Goal: Task Accomplishment & Management: Use online tool/utility

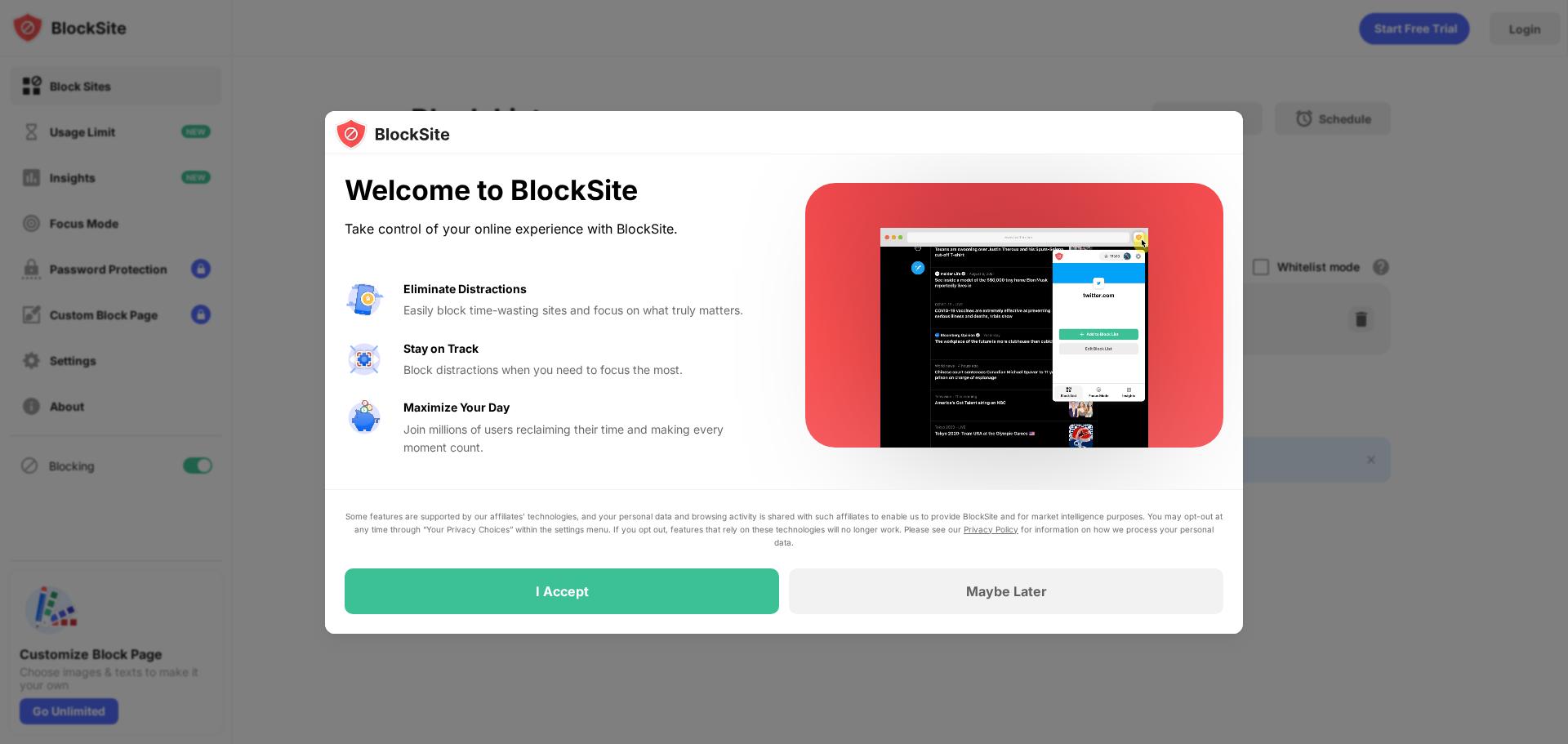
click at [653, 604] on div "I Accept" at bounding box center [561, 591] width 435 height 46
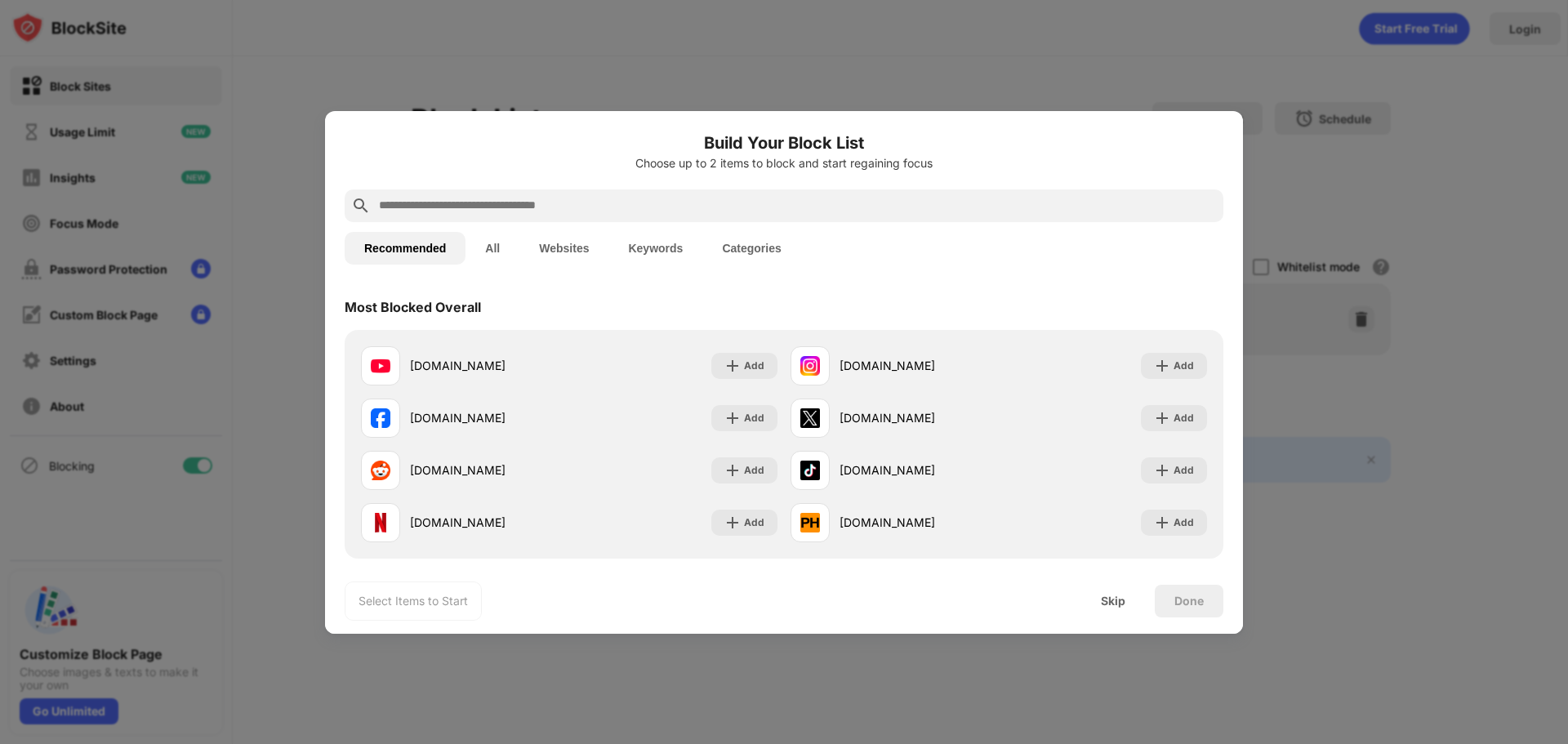
click at [635, 199] on input "text" at bounding box center [796, 206] width 839 height 20
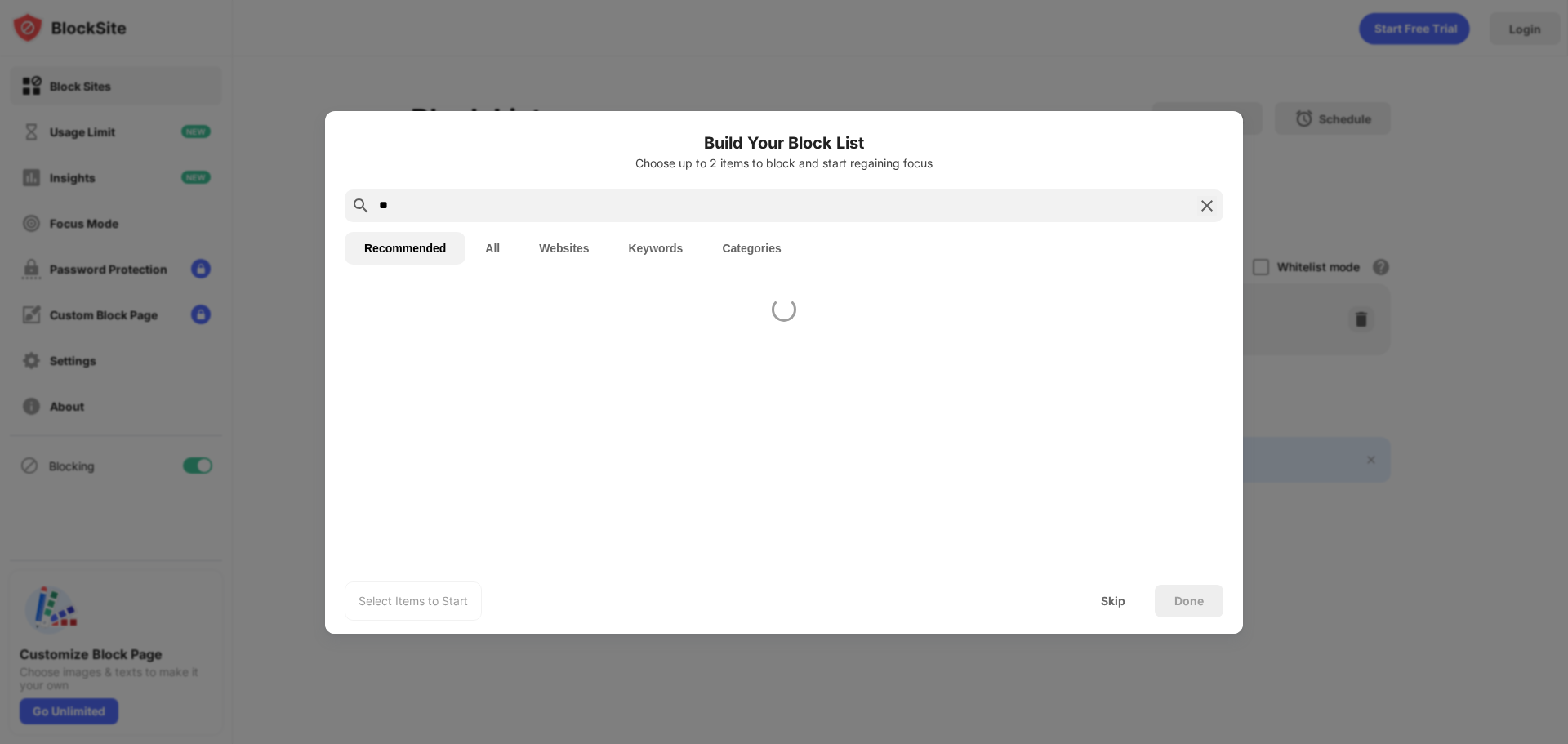
type input "*"
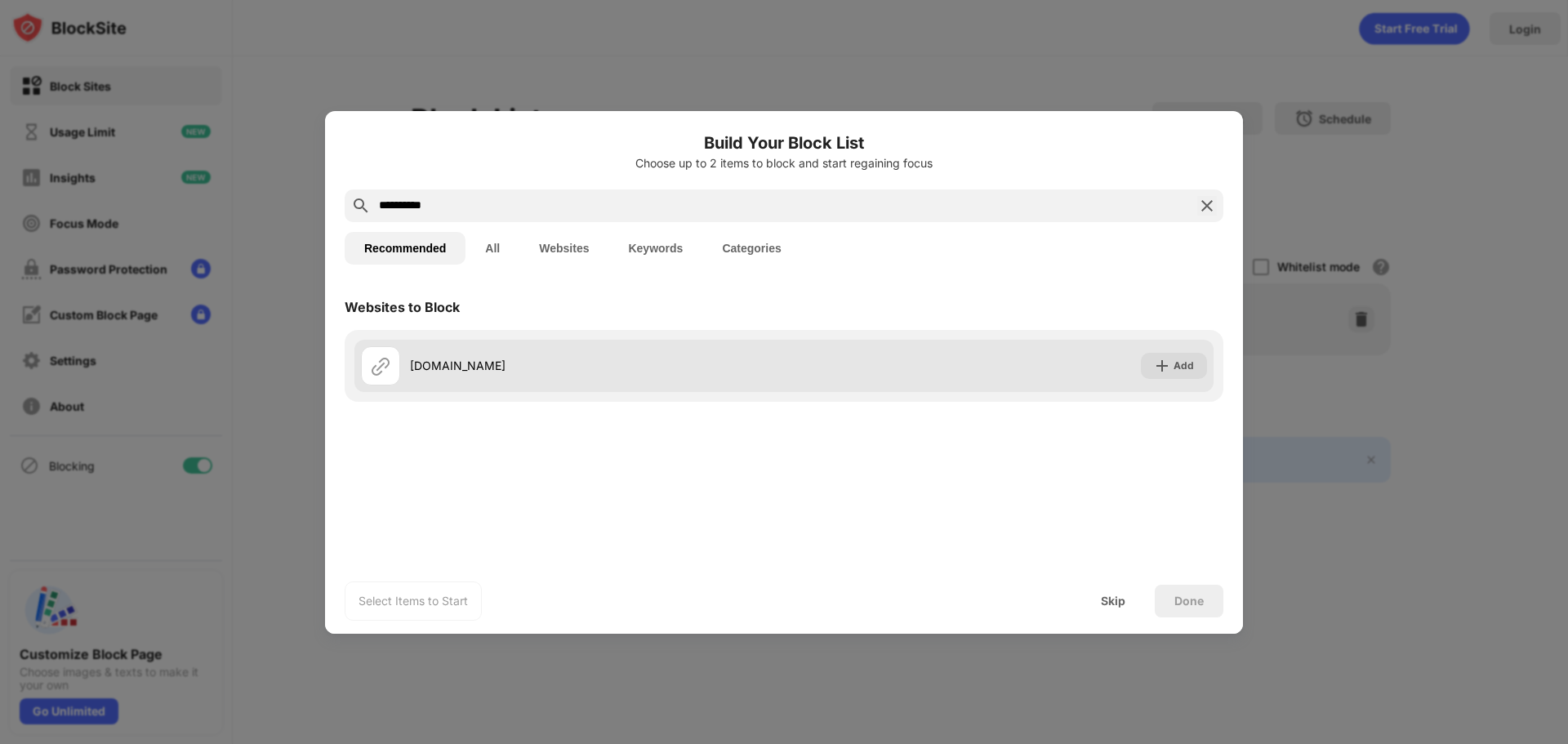
type input "**********"
click at [1181, 375] on div "Add" at bounding box center [1174, 365] width 67 height 26
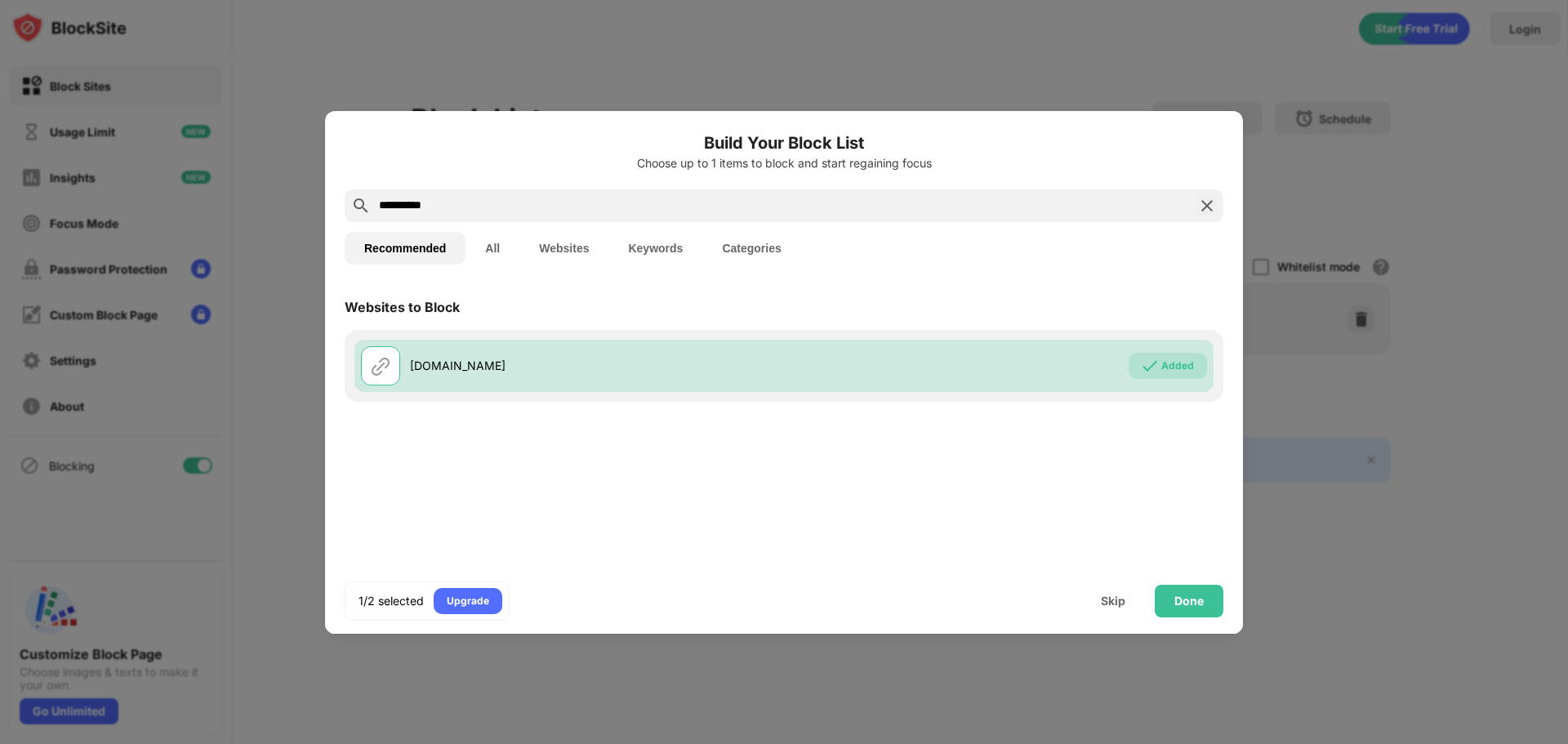
click at [1172, 581] on div "1/2 selected Upgrade Skip Done" at bounding box center [784, 601] width 918 height 66
click at [1186, 596] on div "Done" at bounding box center [1188, 601] width 30 height 13
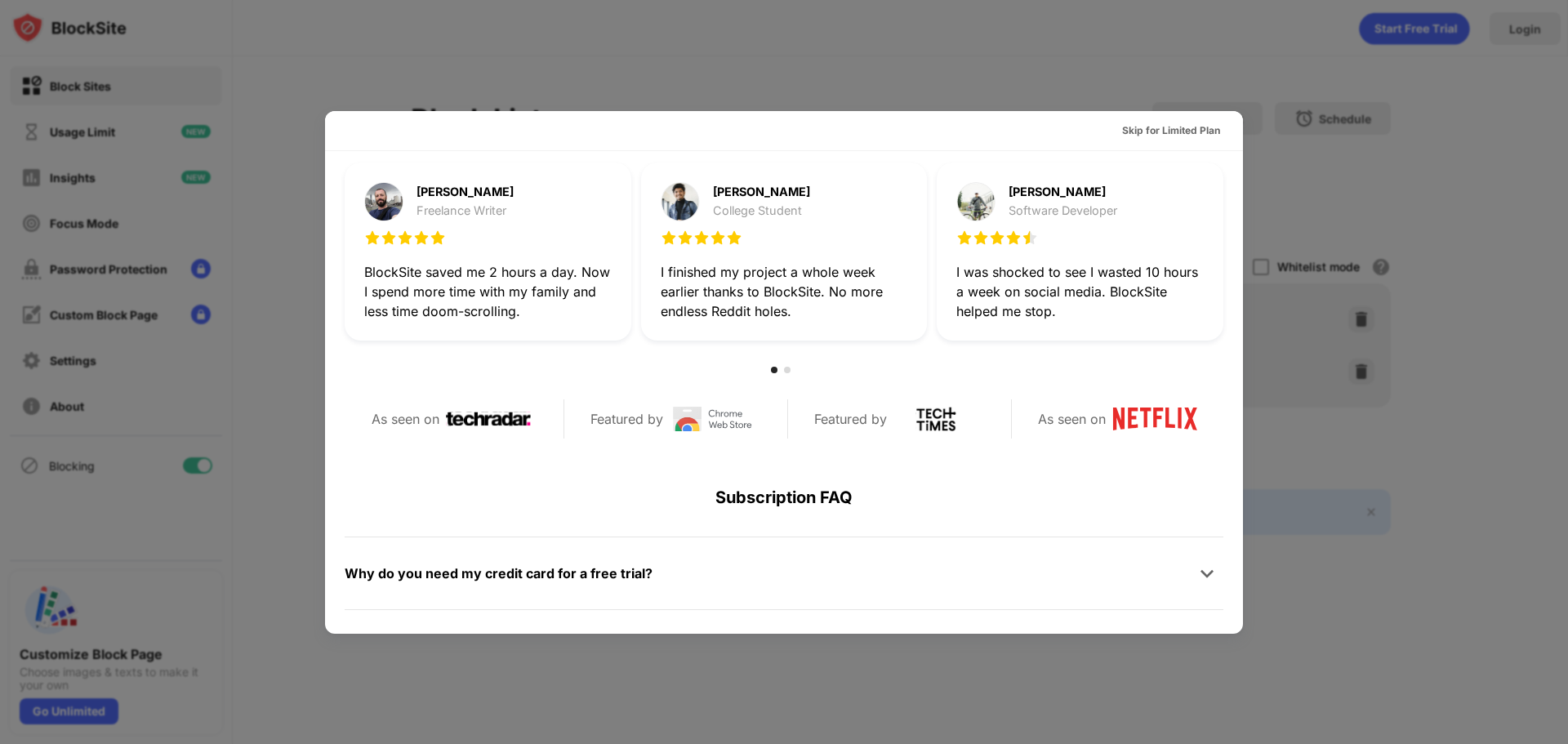
scroll to position [245, 0]
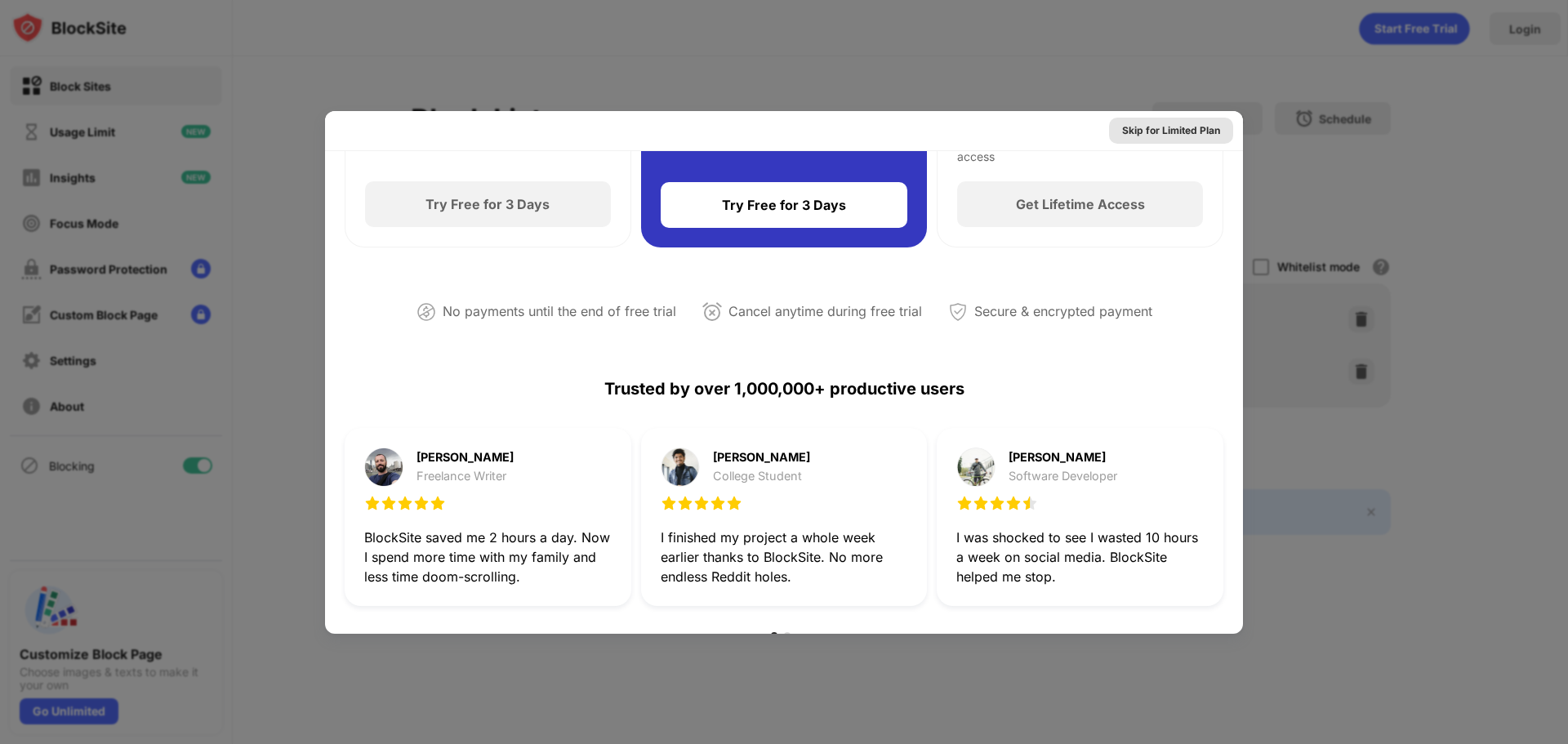
click at [1163, 139] on div "Skip for Limited Plan" at bounding box center [1171, 130] width 124 height 26
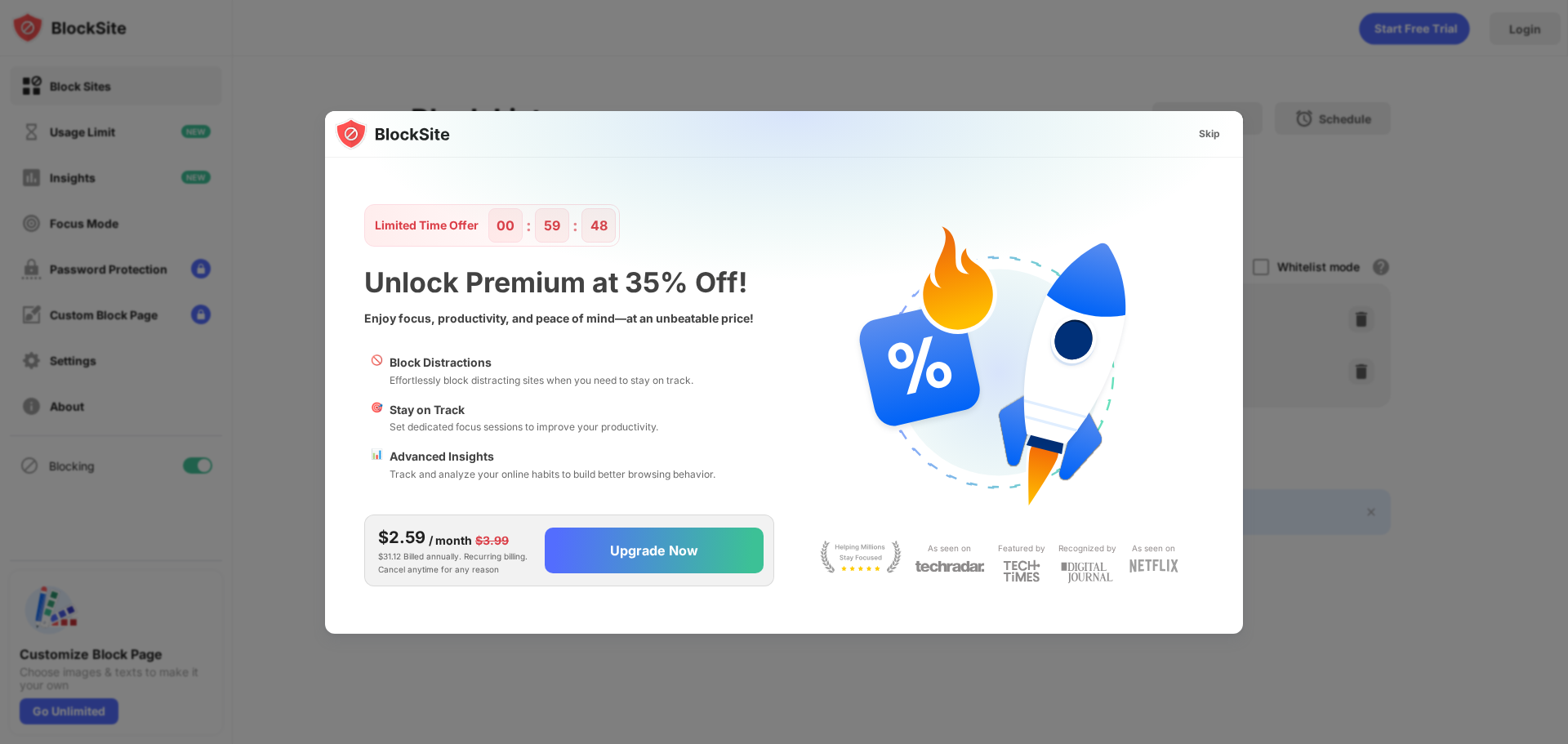
scroll to position [0, 0]
click at [1207, 138] on div "Skip" at bounding box center [1210, 134] width 22 height 16
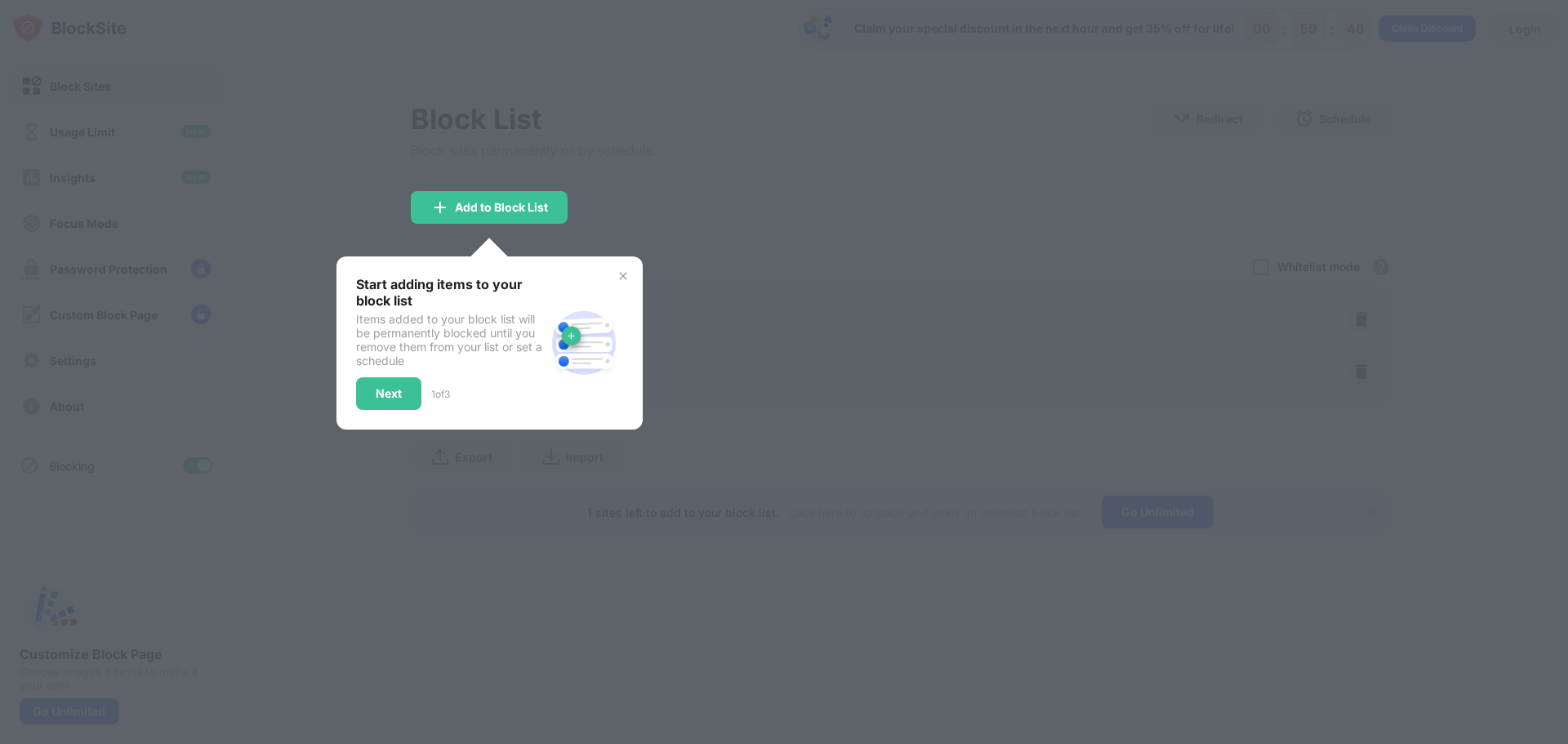
click at [605, 272] on div "Start adding items to your block list Items added to your block list will be pe…" at bounding box center [489, 343] width 306 height 173
click at [613, 270] on div "Start adding items to your block list Items added to your block list will be pe…" at bounding box center [489, 343] width 306 height 173
click at [623, 279] on div "Start adding items to your block list Items added to your block list will be pe…" at bounding box center [489, 343] width 306 height 173
click at [628, 273] on img at bounding box center [623, 276] width 13 height 13
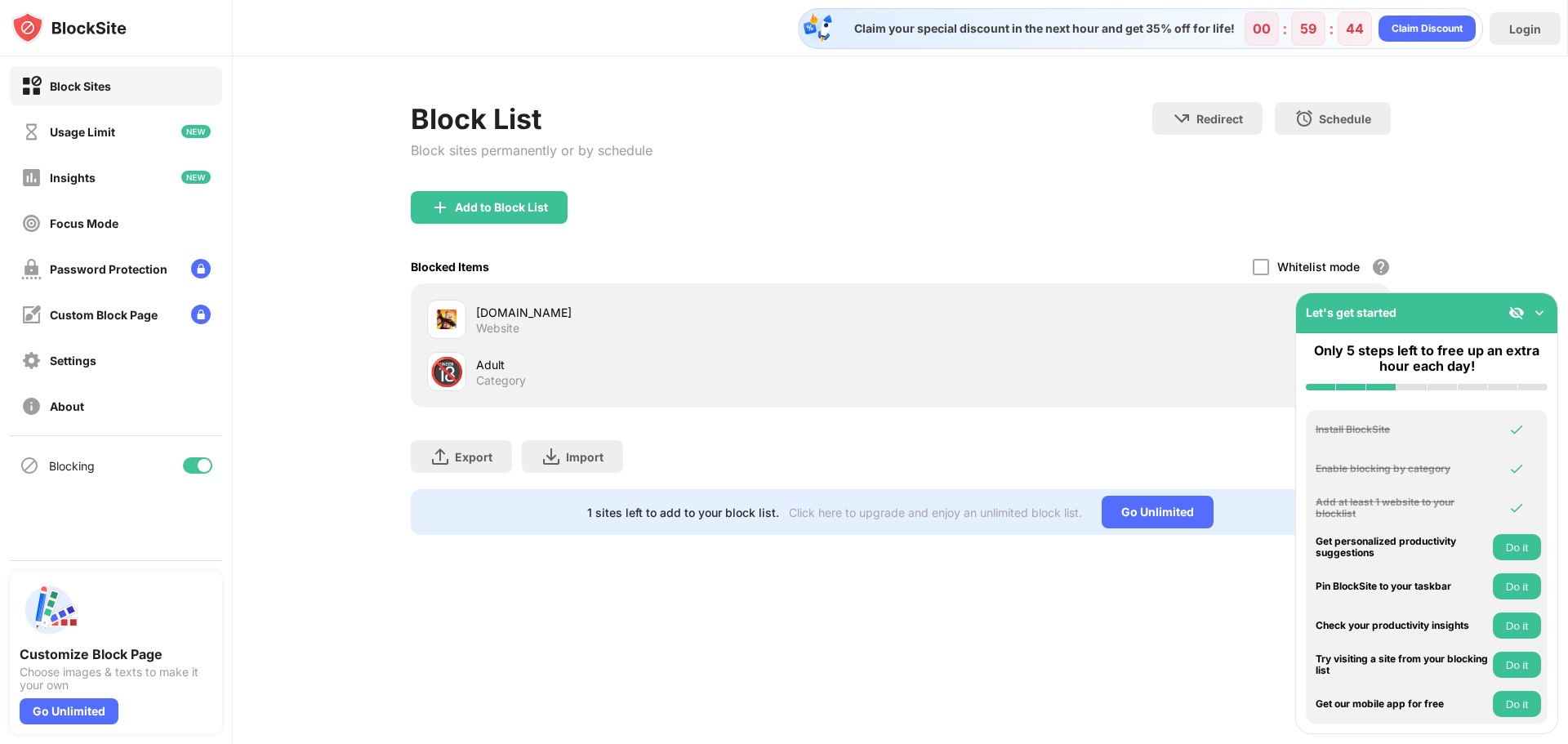
click at [958, 171] on div "Block List Block sites permanently or by schedule Redirect Choose a site to be …" at bounding box center [900, 146] width 980 height 89
click at [1541, 314] on img at bounding box center [1539, 313] width 16 height 16
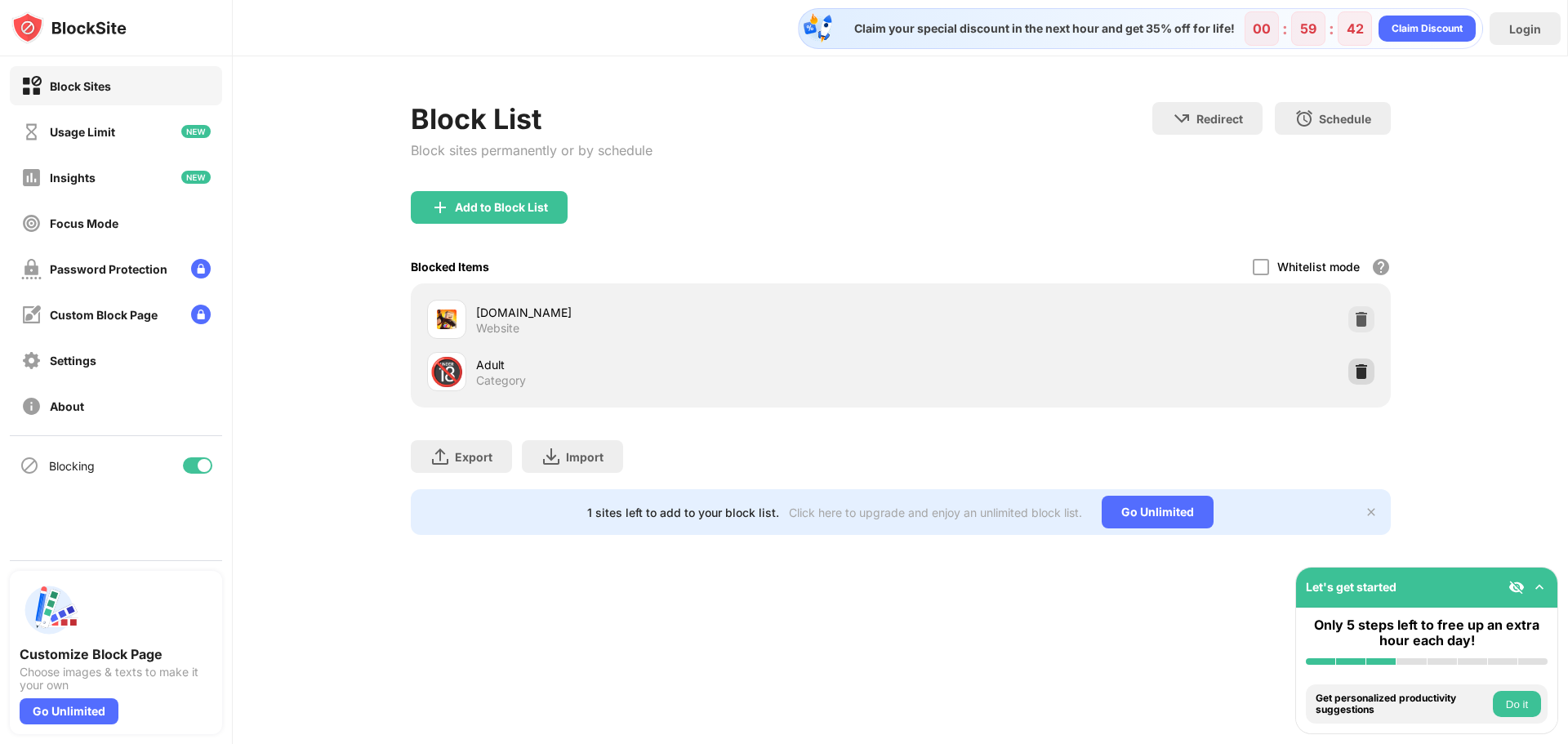
click at [1355, 372] on img at bounding box center [1361, 372] width 16 height 16
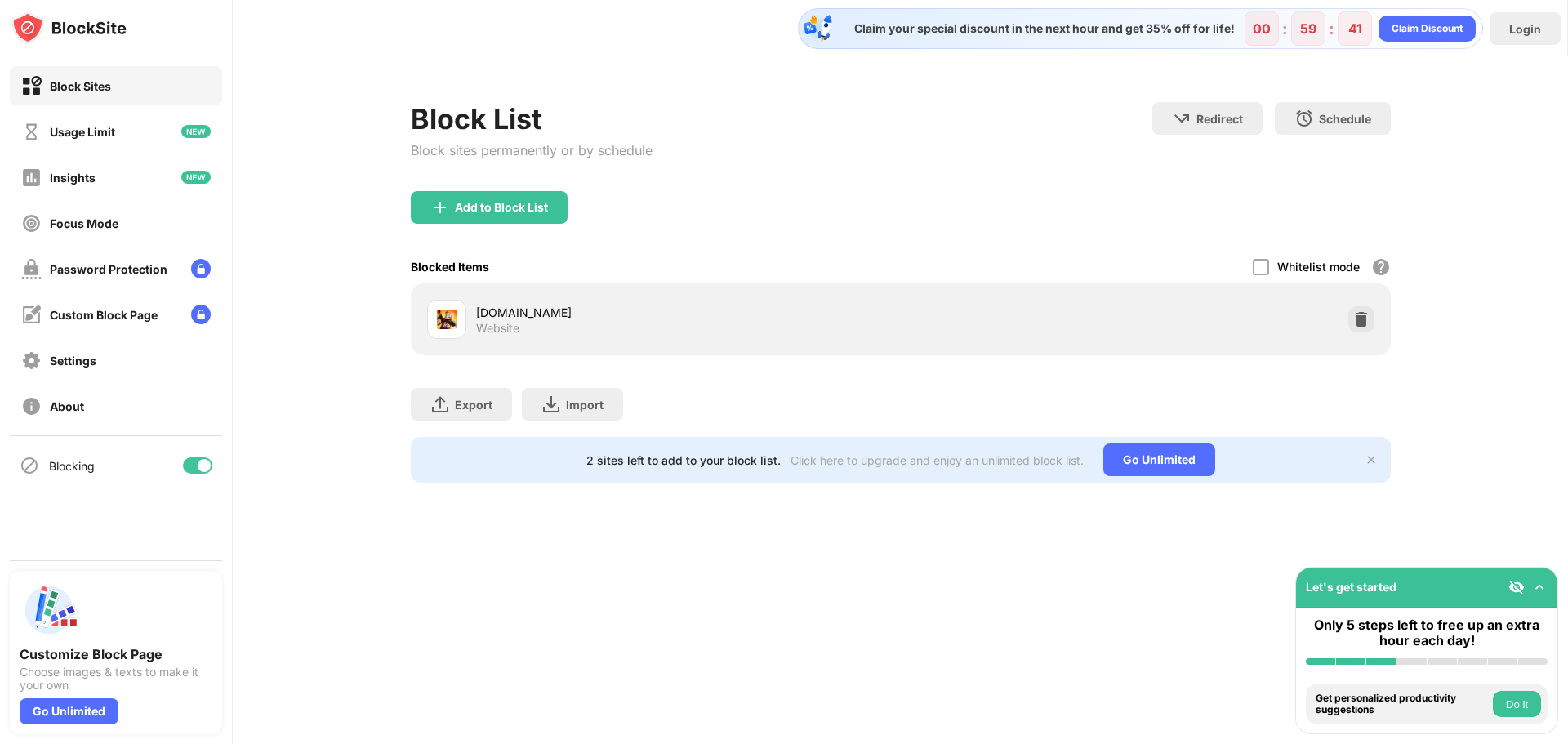
click at [949, 111] on div "Block List Block sites permanently or by schedule Redirect Choose a site to be …" at bounding box center [900, 146] width 980 height 89
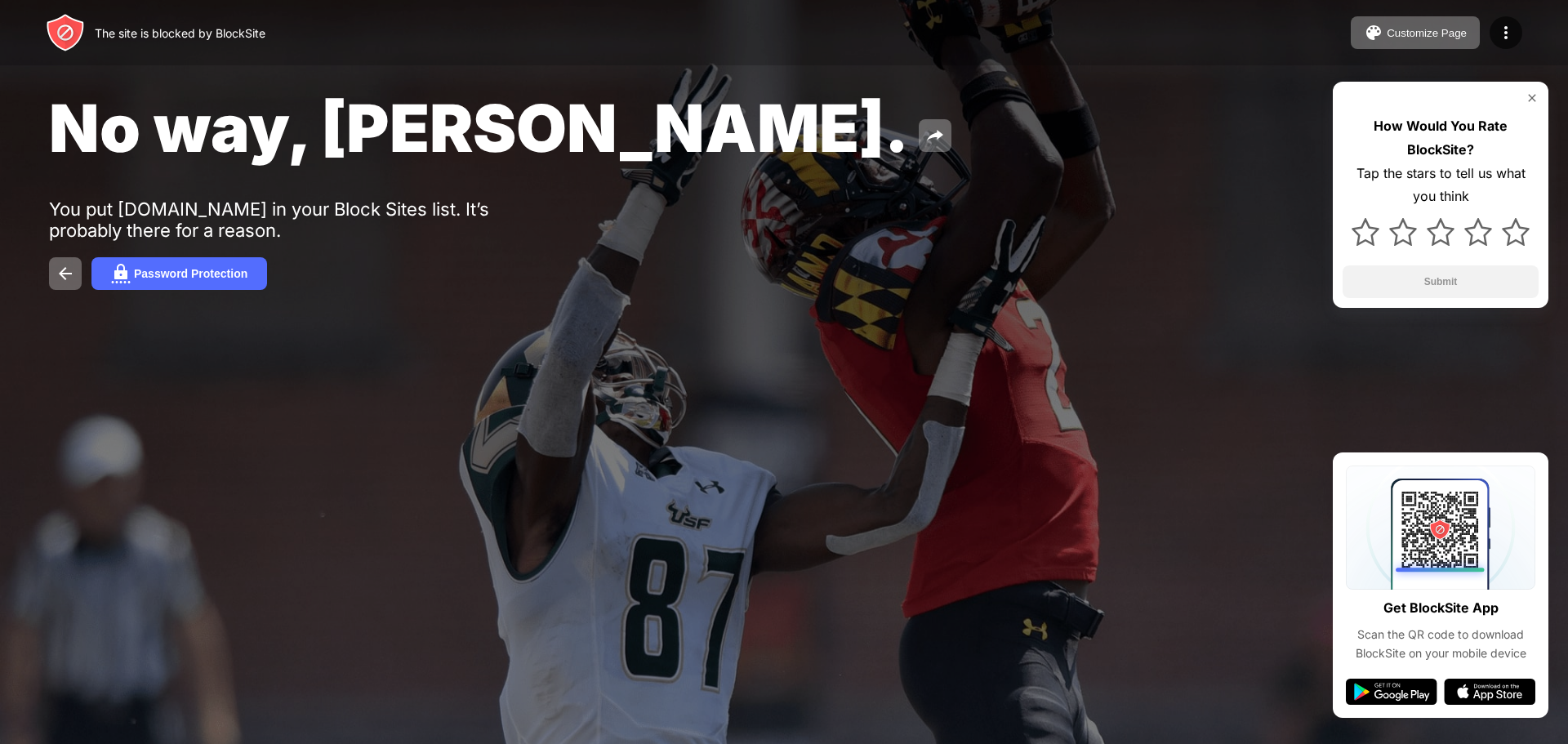
click at [382, 204] on div "You put [DOMAIN_NAME] in your Block Sites list. It’s probably there for a reaso…" at bounding box center [300, 220] width 505 height 42
click at [357, 196] on div "No way, Jose. You put krunker.io in your Block Sites list. It’s probably there …" at bounding box center [784, 189] width 1568 height 378
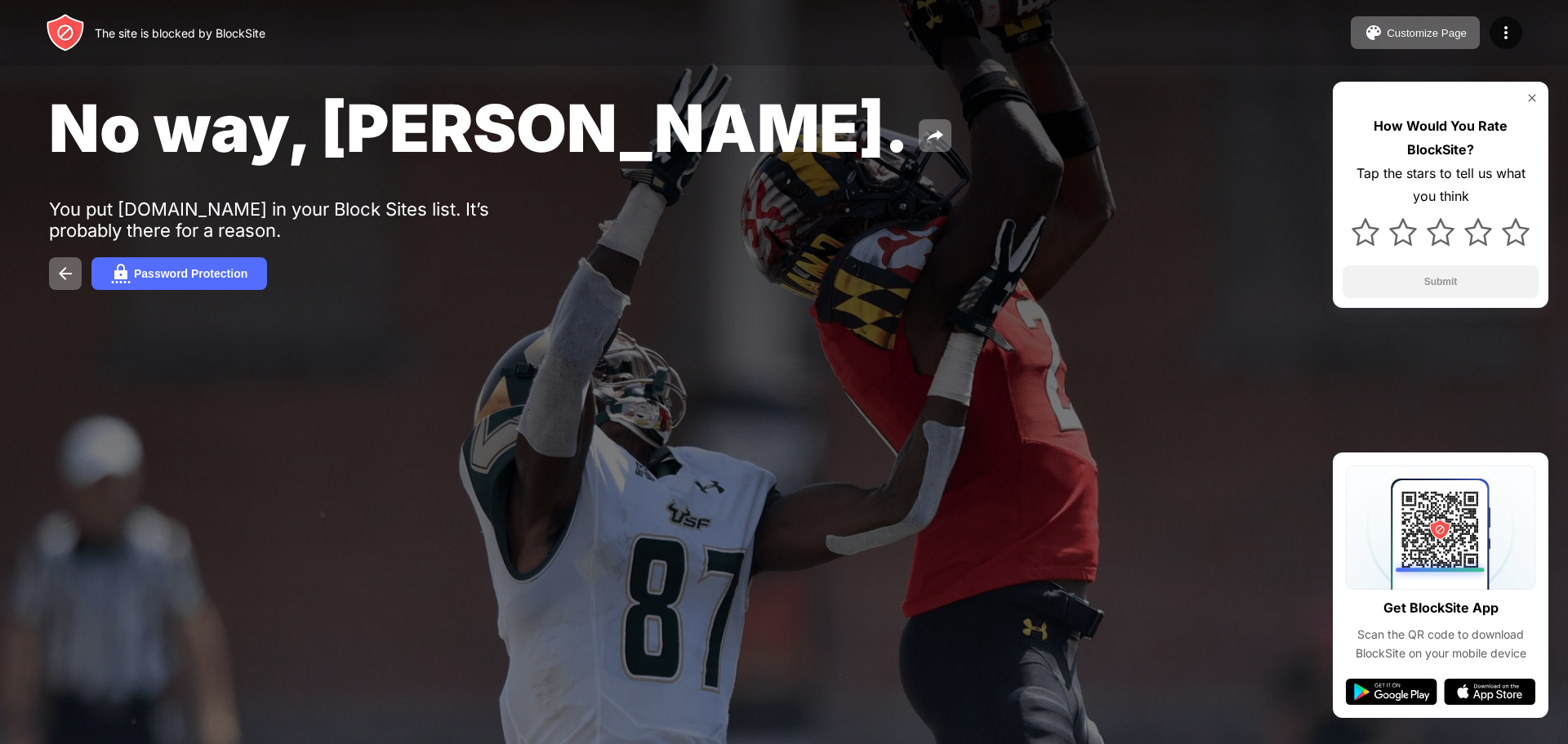
click at [357, 196] on div "No way, Jose. You put krunker.io in your Block Sites list. It’s probably there …" at bounding box center [784, 189] width 1568 height 378
drag, startPoint x: 901, startPoint y: 250, endPoint x: 1123, endPoint y: 170, distance: 236.0
click at [944, 260] on div "No way, Jose. You put krunker.io in your Block Sites list. It’s probably there …" at bounding box center [784, 189] width 1568 height 378
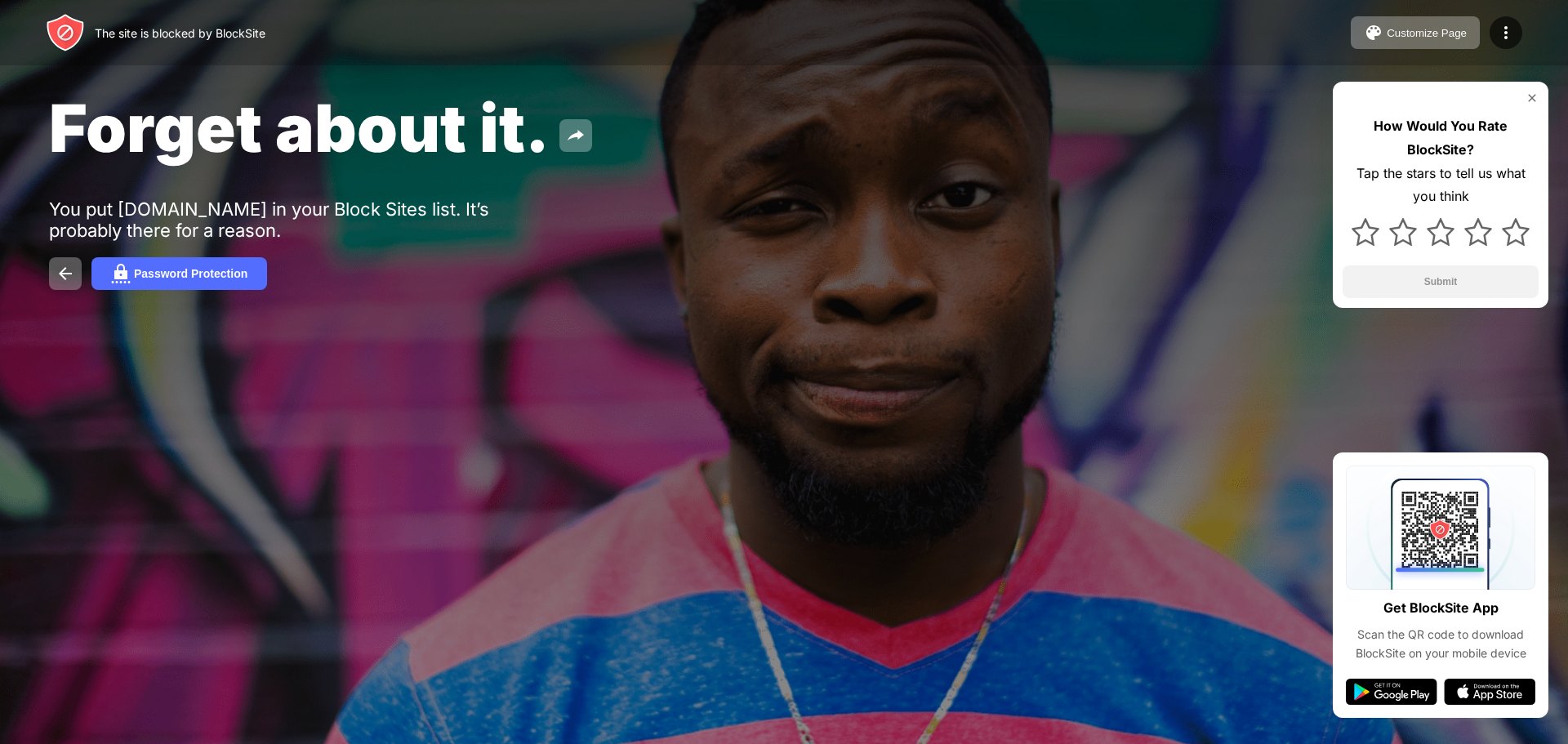
click at [738, 252] on div "Forget about it. You put krunker.io in your Block Sites list. It’s probably the…" at bounding box center [784, 189] width 1568 height 378
click at [772, 309] on div "Forget about it. You put krunker.io in your Block Sites list. It’s probably the…" at bounding box center [784, 189] width 1568 height 378
